Goal: Transaction & Acquisition: Purchase product/service

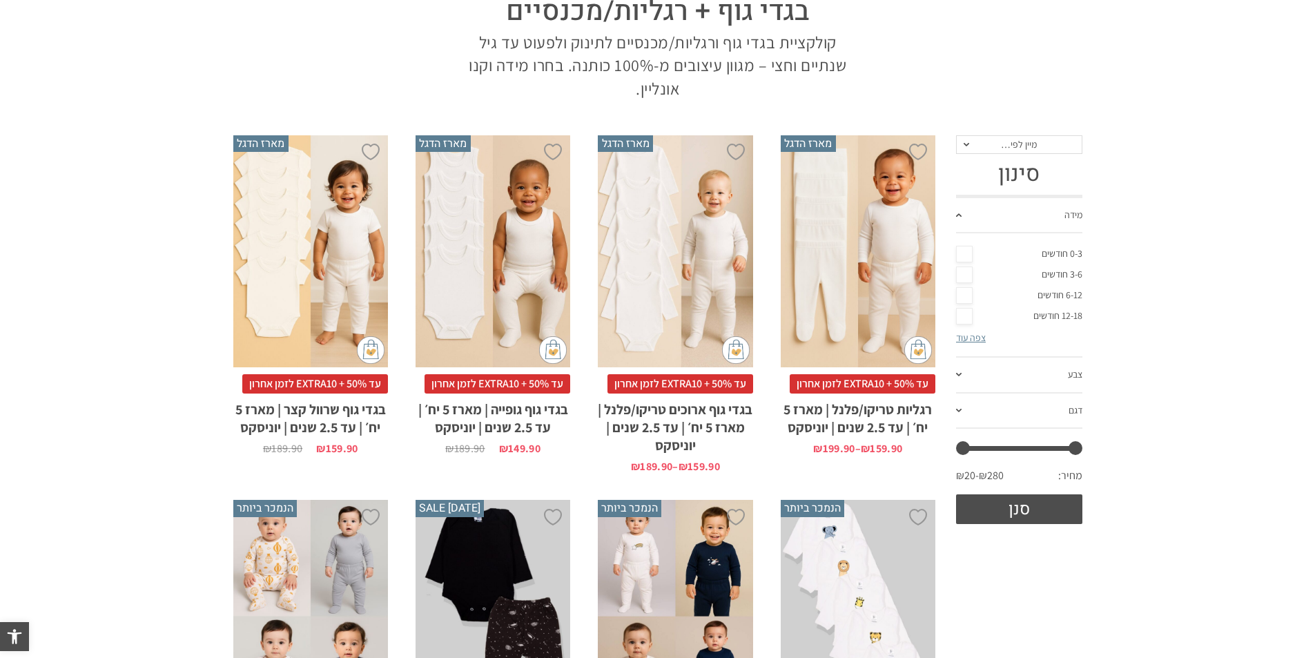
click at [958, 375] on span at bounding box center [959, 374] width 6 height 3
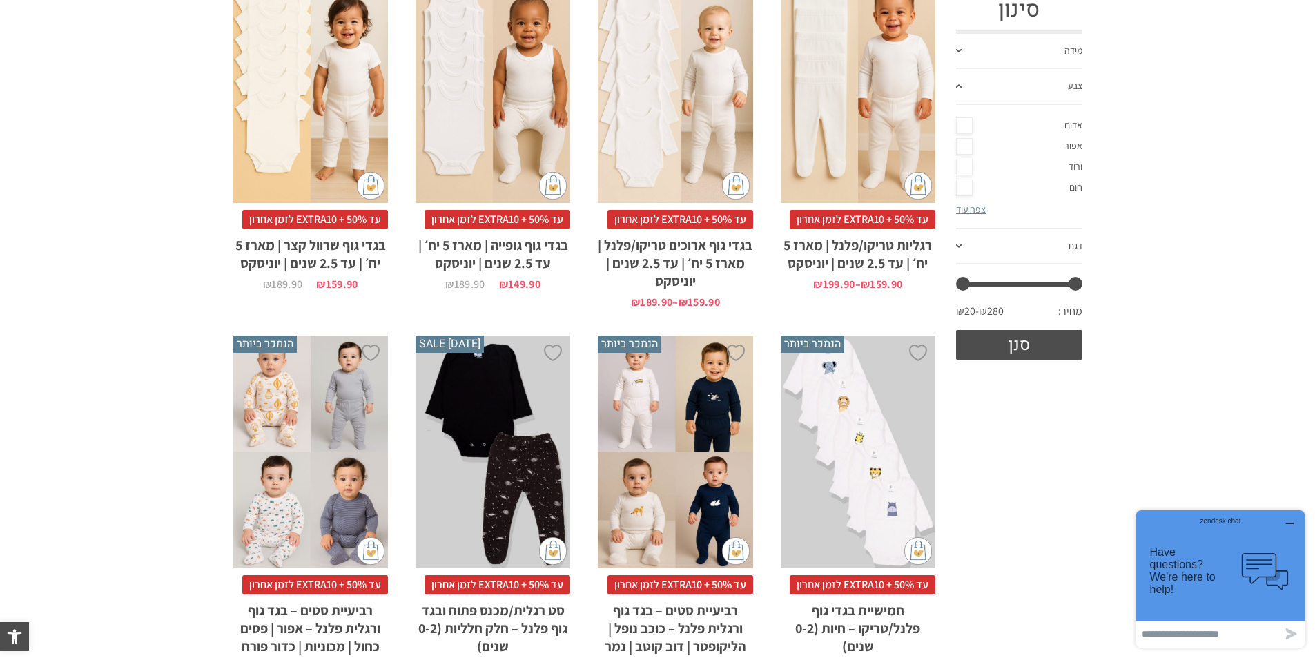
scroll to position [397, 0]
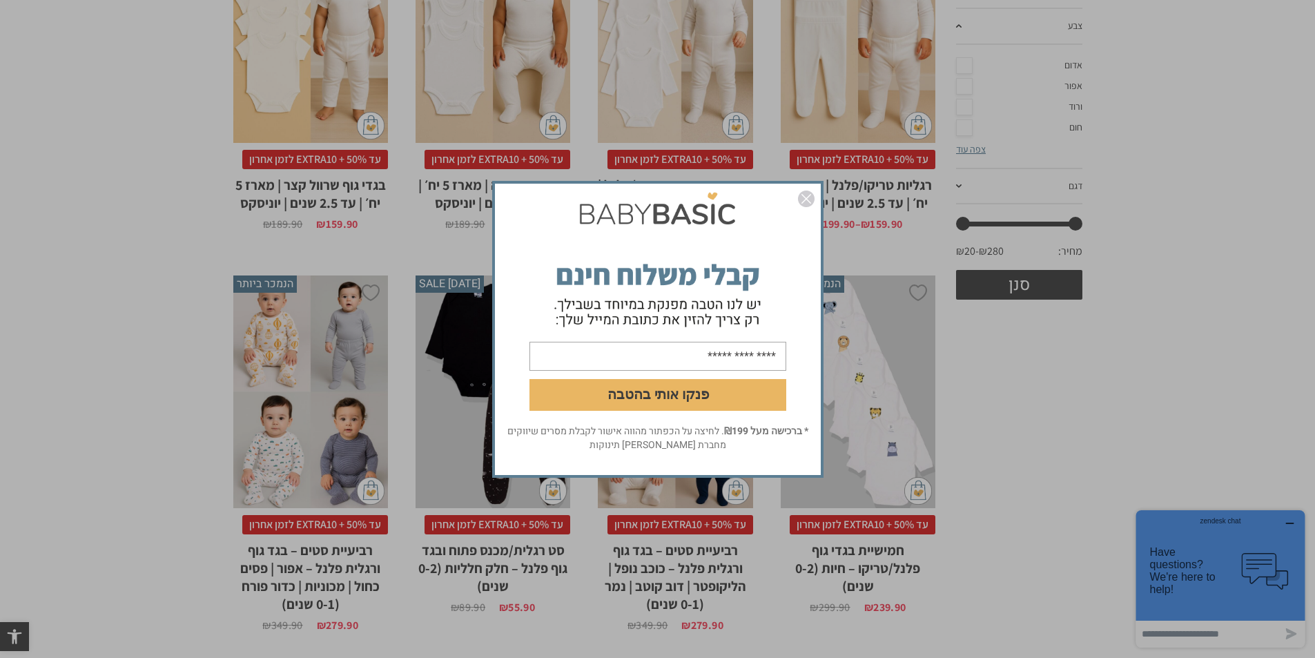
click at [806, 199] on img "סגור" at bounding box center [806, 199] width 17 height 17
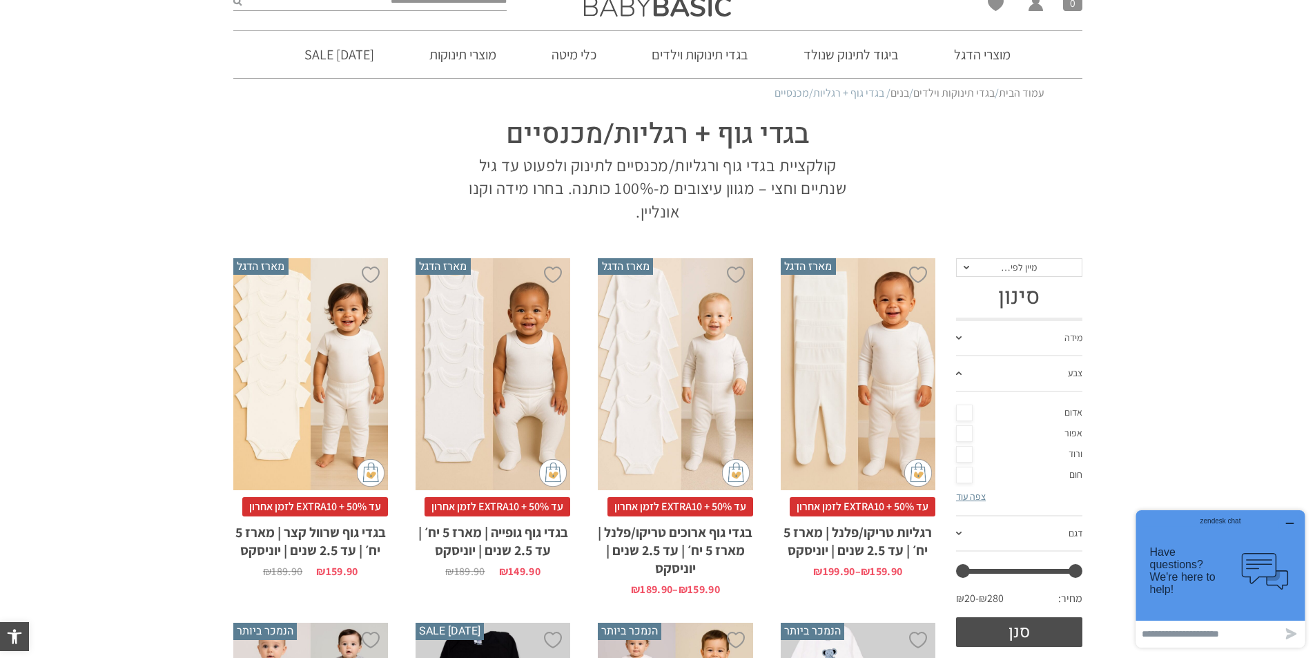
scroll to position [0, 0]
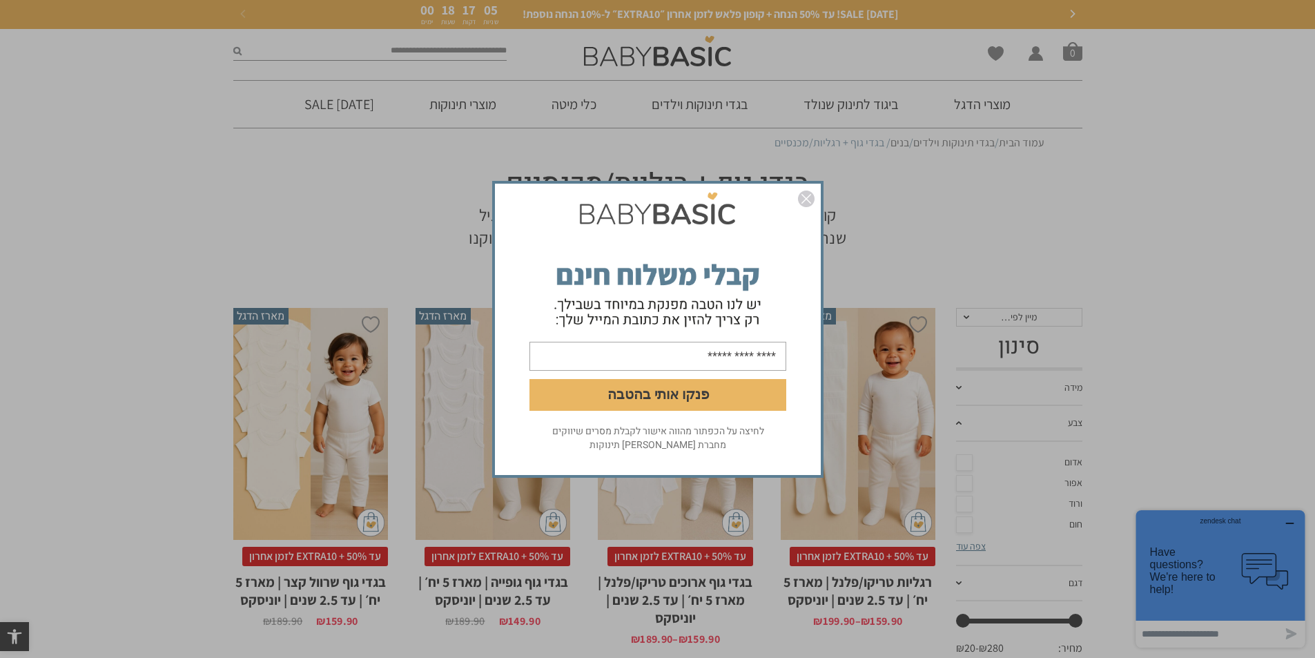
click at [811, 204] on img "סגור" at bounding box center [806, 199] width 17 height 17
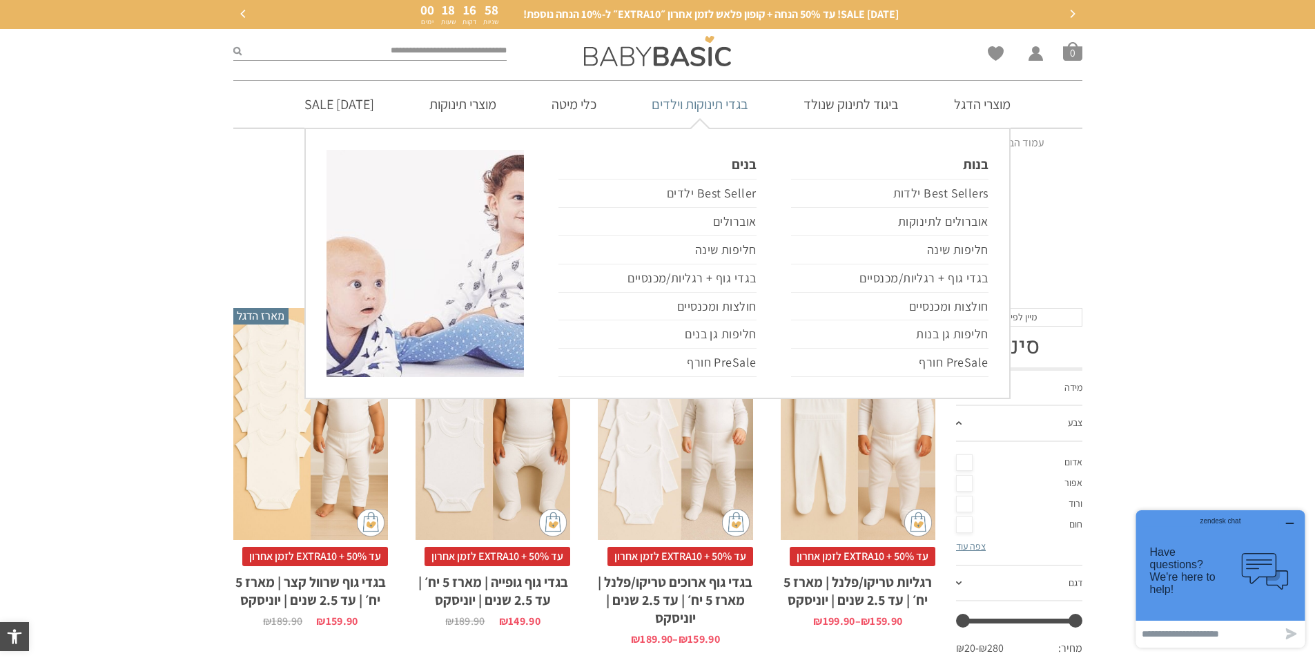
click at [706, 104] on link "בגדי תינוקות וילדים" at bounding box center [700, 104] width 138 height 47
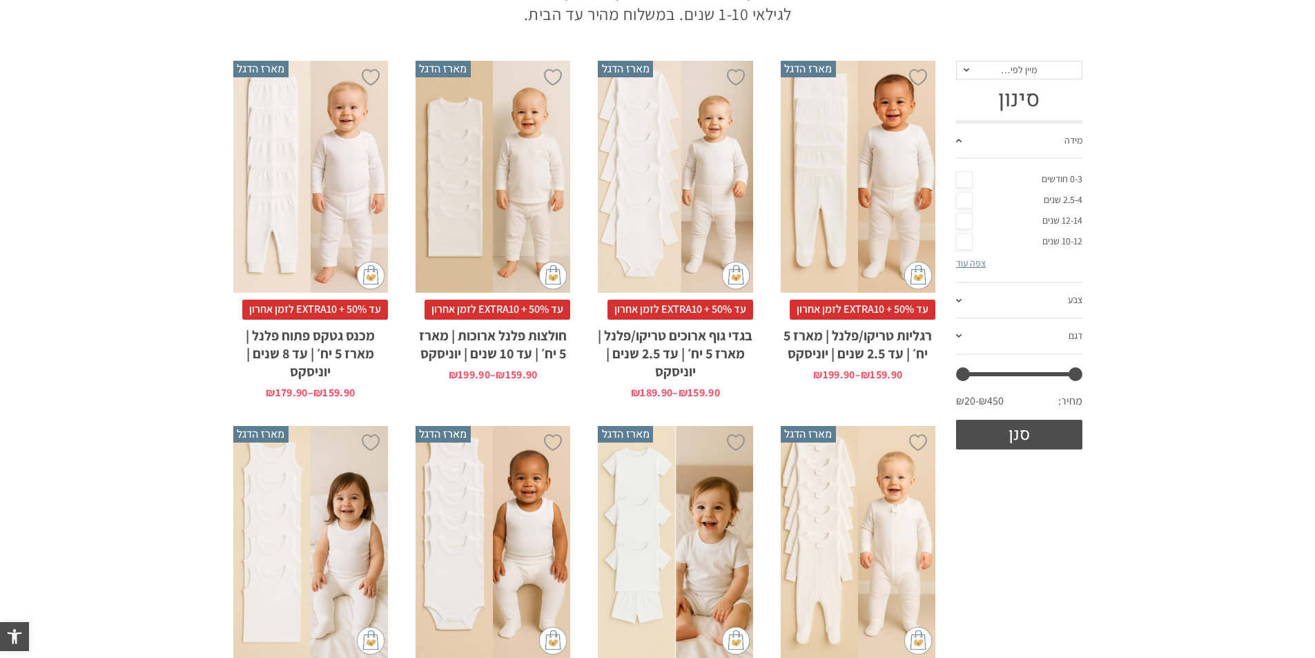
click at [960, 299] on span at bounding box center [959, 300] width 6 height 3
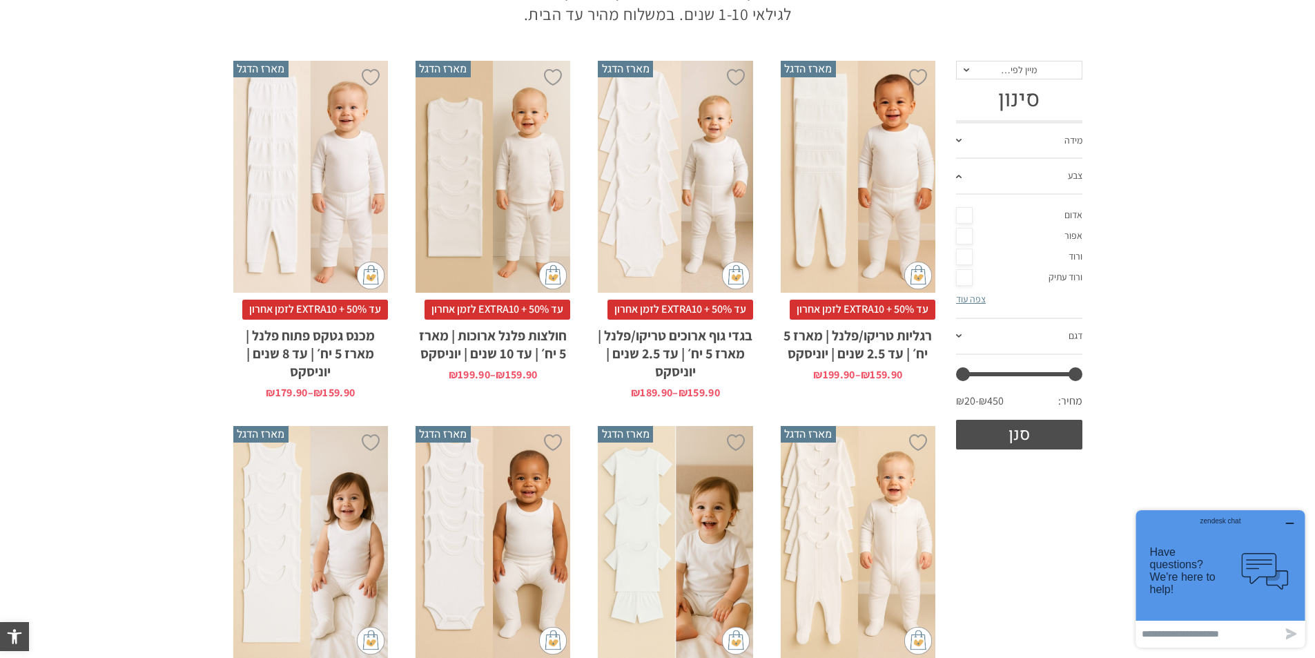
click at [970, 302] on link "צפה עוד" at bounding box center [971, 299] width 30 height 12
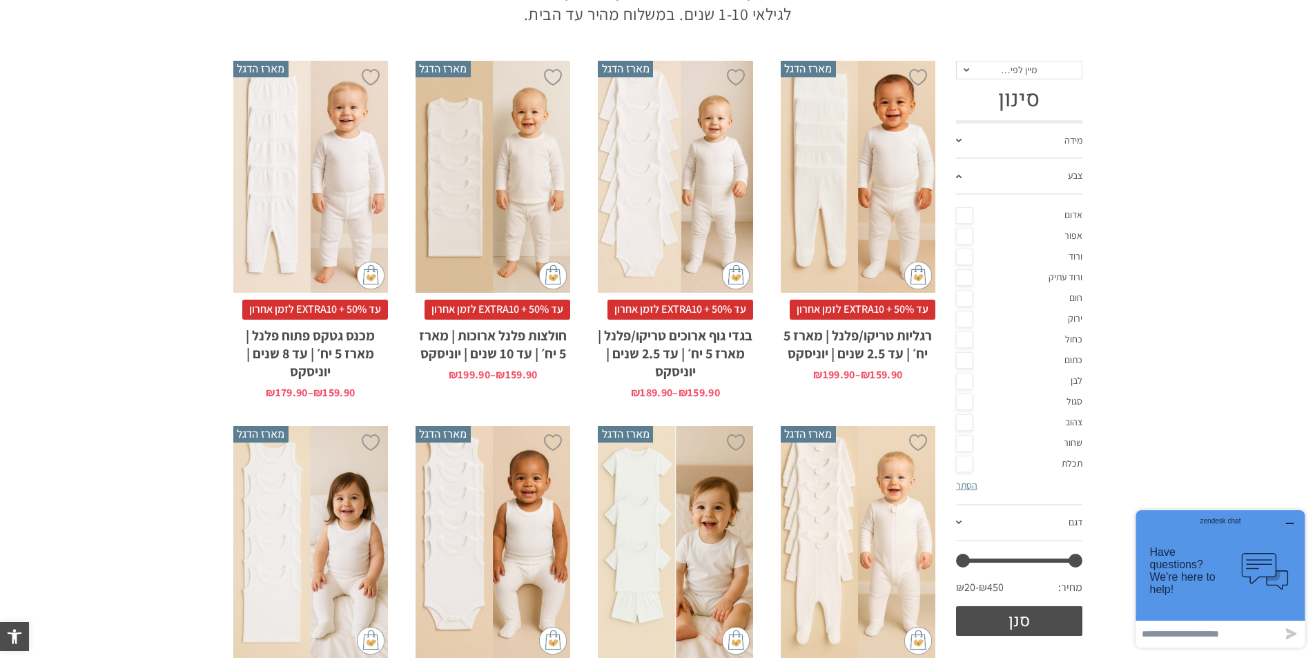
click at [963, 420] on link "צהוב" at bounding box center [1019, 422] width 126 height 21
click at [1007, 625] on button "סנן" at bounding box center [1019, 621] width 126 height 30
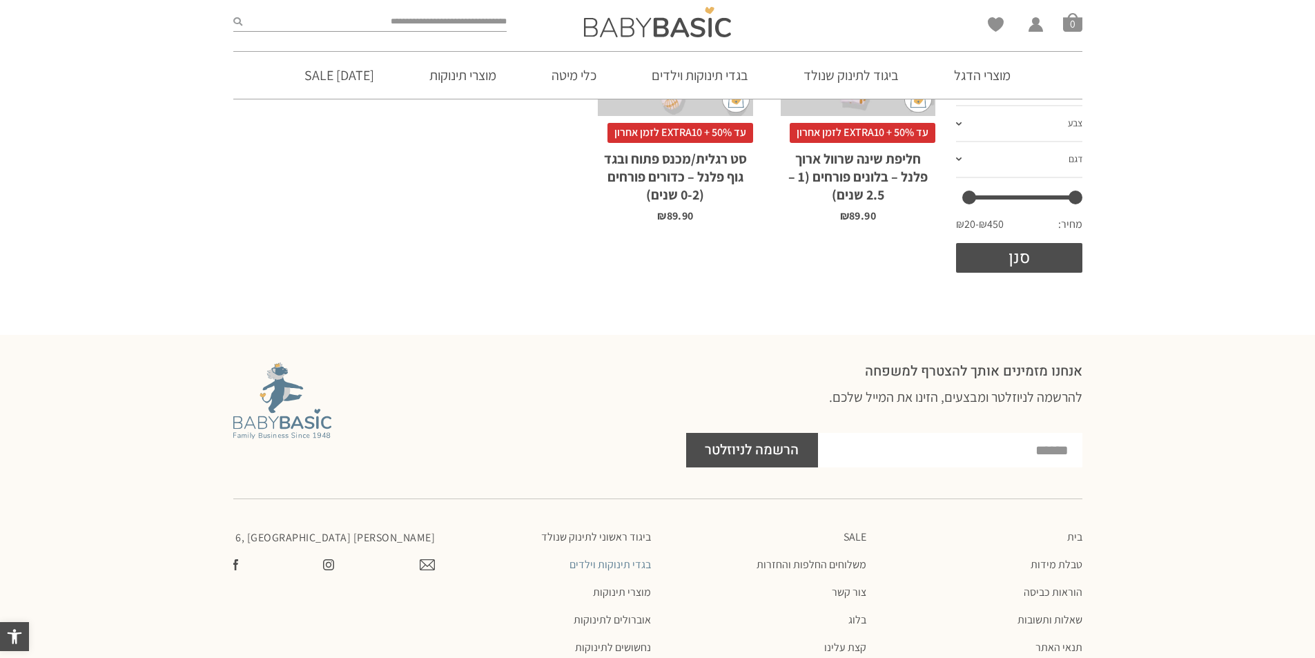
scroll to position [581, 0]
